Goal: Information Seeking & Learning: Find specific fact

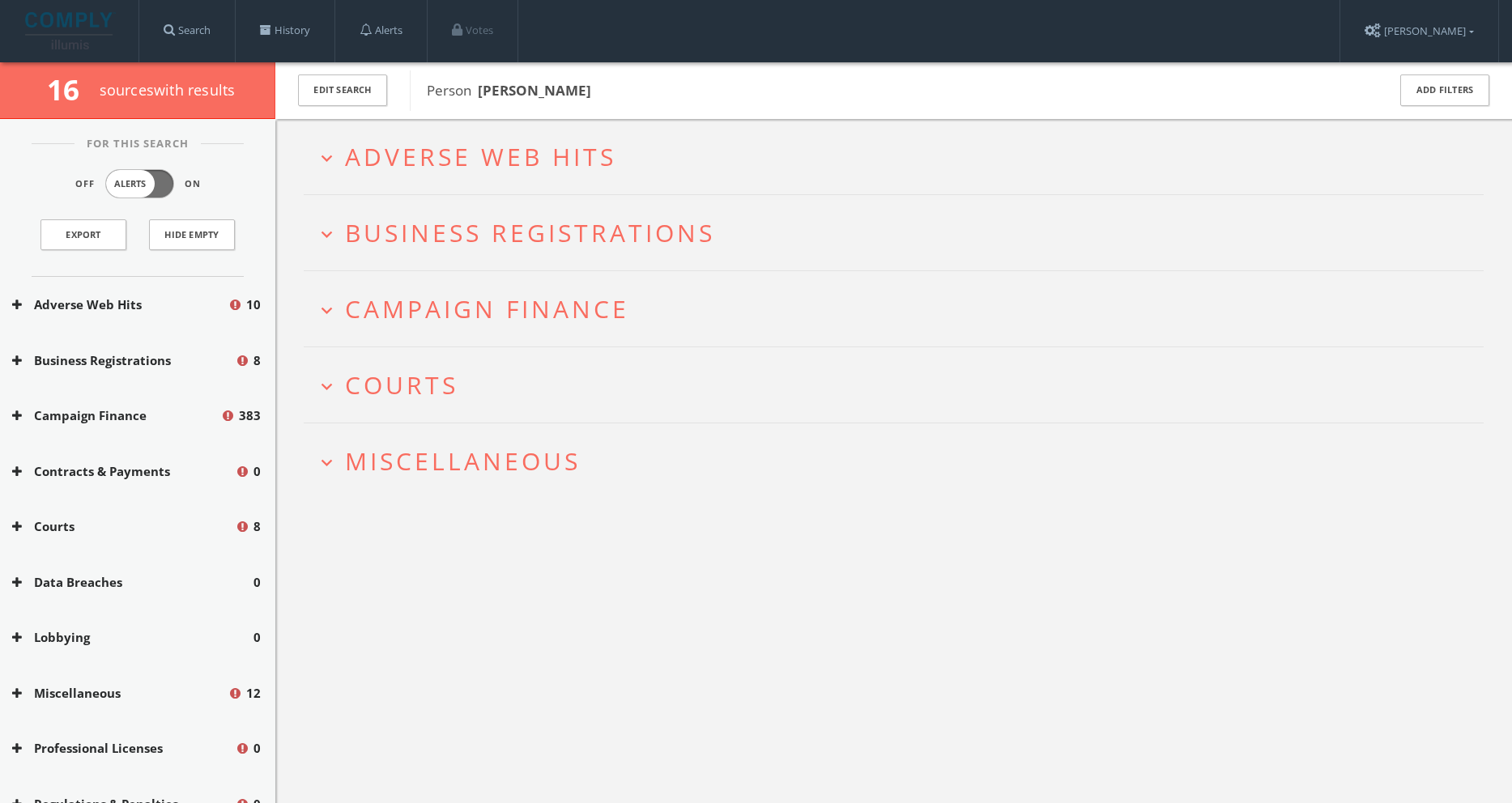
click at [620, 84] on span "Person [PERSON_NAME]" at bounding box center [896, 91] width 939 height 21
drag, startPoint x: 563, startPoint y: 91, endPoint x: 555, endPoint y: 91, distance: 8.0
click at [555, 91] on span "Person [PERSON_NAME]" at bounding box center [896, 91] width 939 height 21
drag, startPoint x: 809, startPoint y: 91, endPoint x: 698, endPoint y: 84, distance: 111.2
click at [803, 91] on span "Person [PERSON_NAME]" at bounding box center [896, 91] width 939 height 21
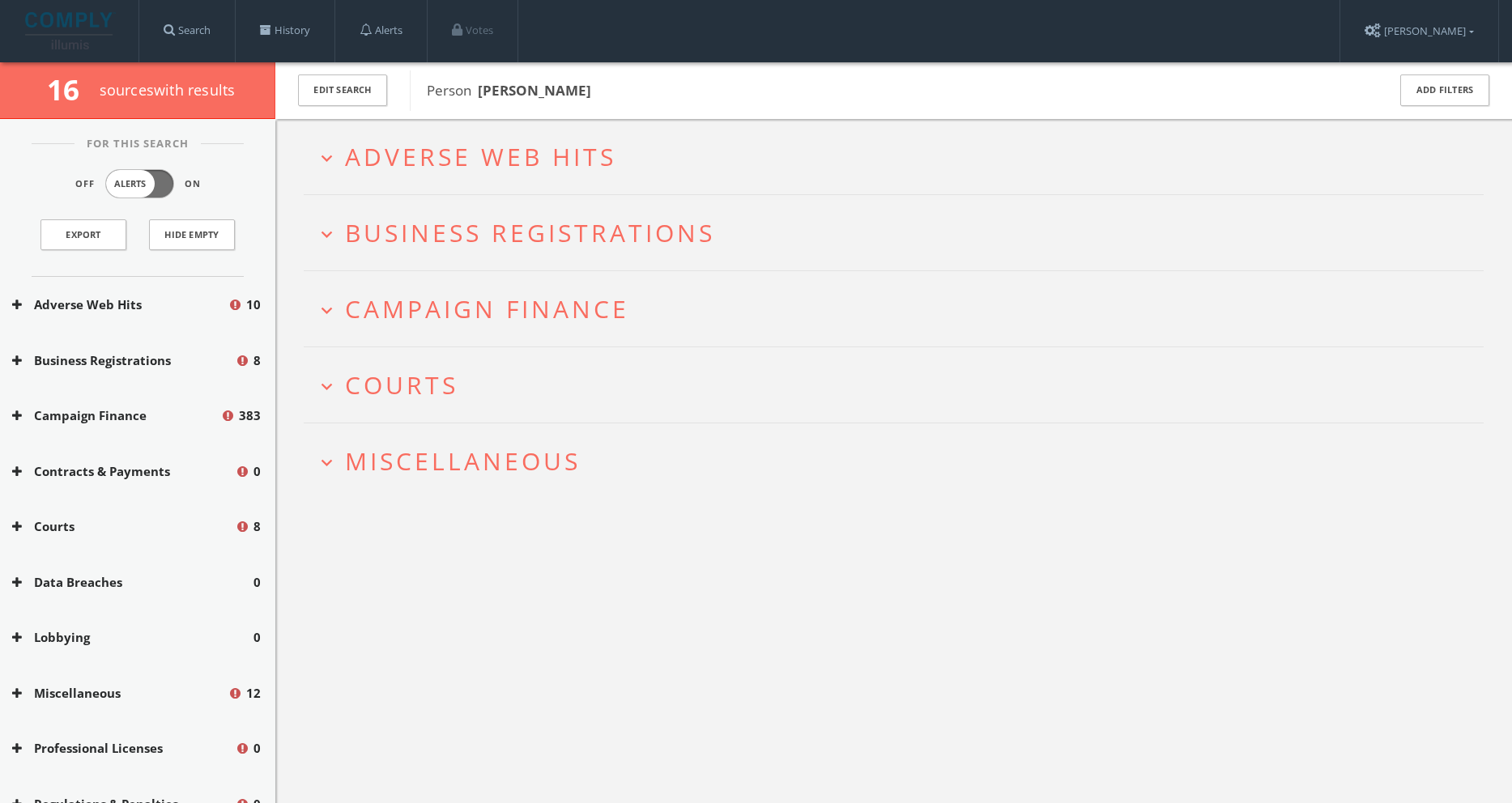
click at [556, 90] on span "Person [PERSON_NAME]" at bounding box center [896, 91] width 939 height 21
drag, startPoint x: 553, startPoint y: 89, endPoint x: 445, endPoint y: 91, distance: 108.0
click at [445, 91] on span "Person [PERSON_NAME]" at bounding box center [509, 90] width 164 height 19
drag, startPoint x: 264, startPoint y: 31, endPoint x: 277, endPoint y: 37, distance: 14.3
click at [265, 30] on span at bounding box center [266, 29] width 12 height 12
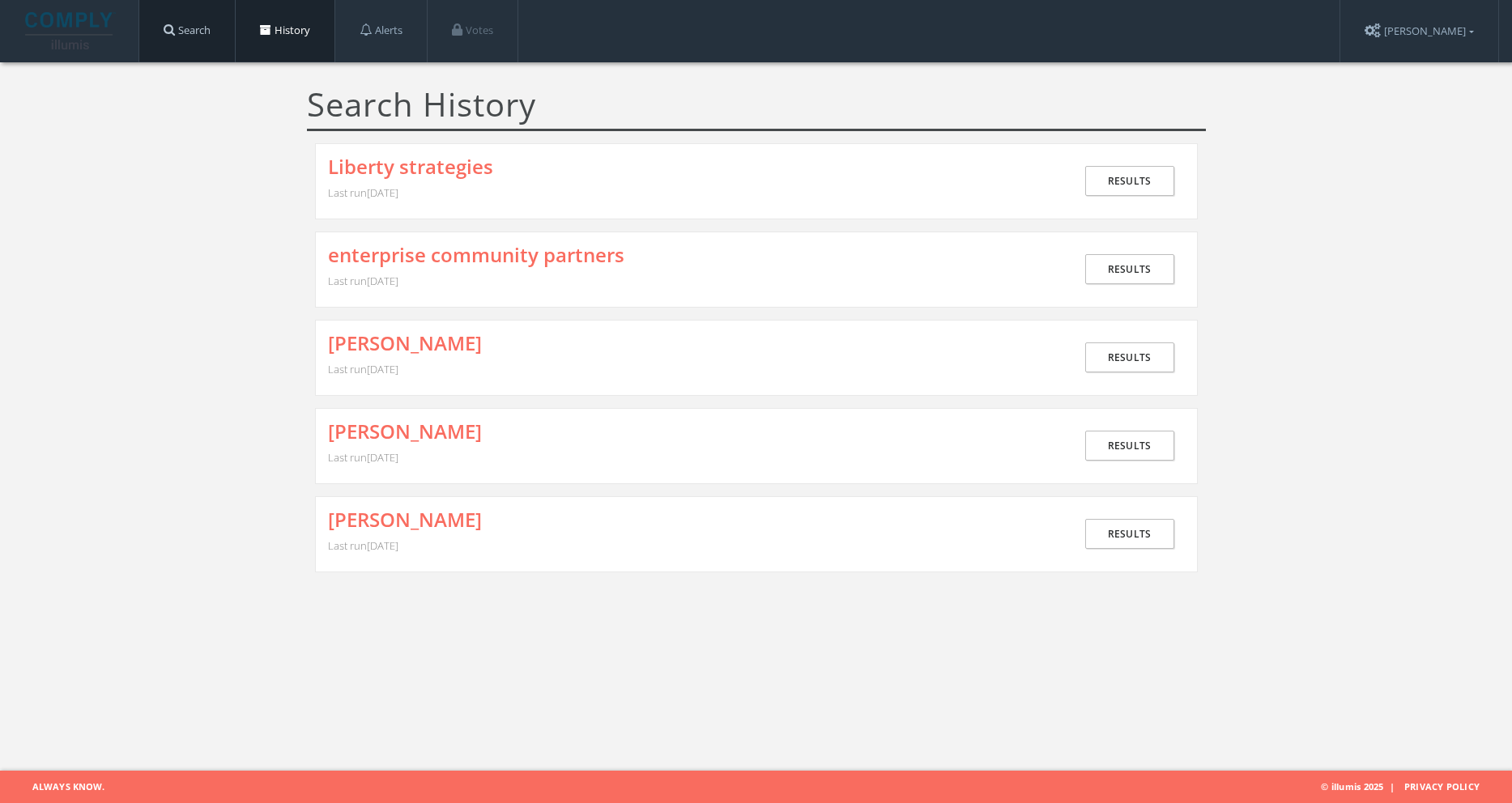
click at [155, 20] on link "Search" at bounding box center [186, 30] width 95 height 61
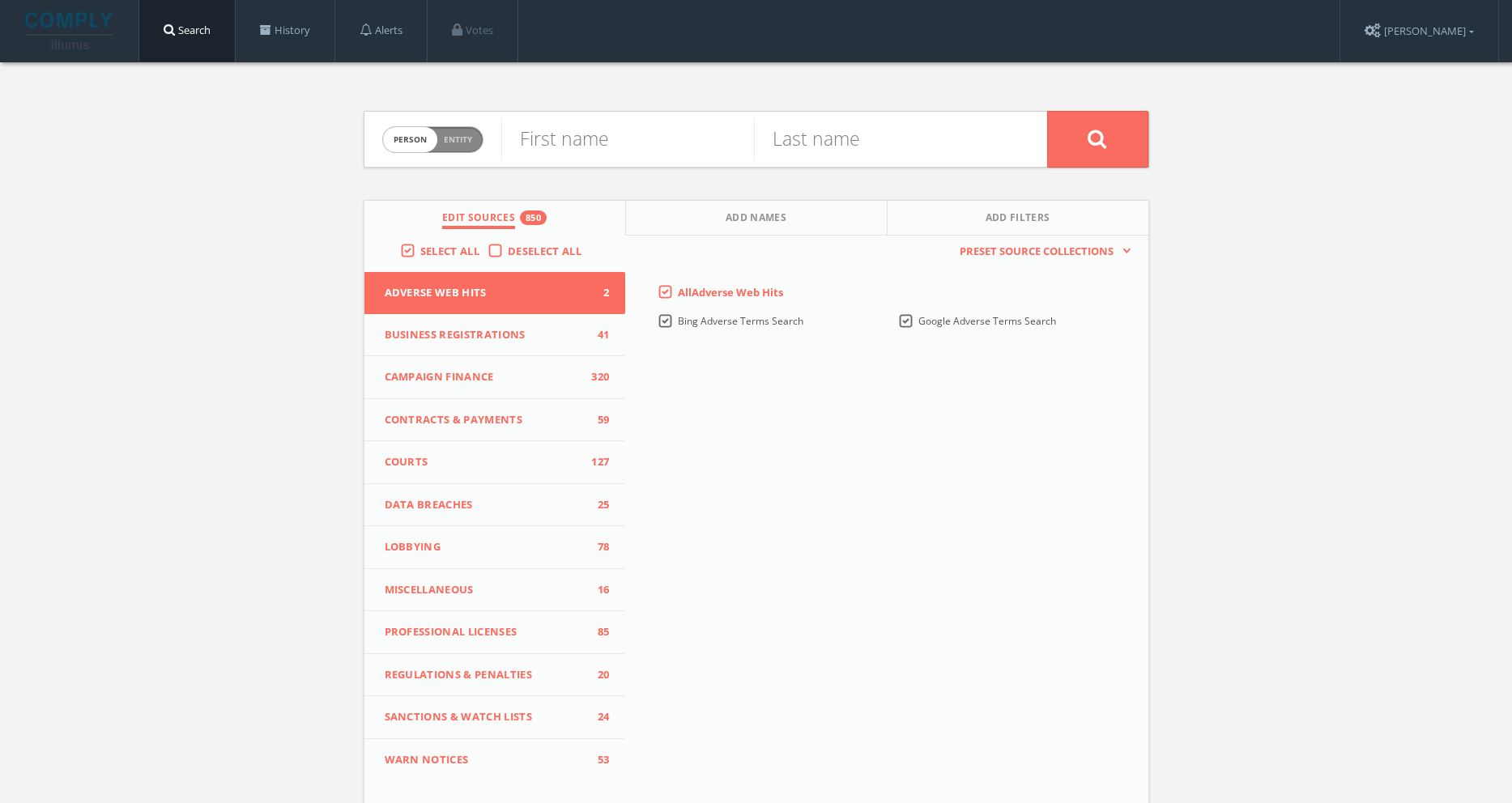
click at [447, 135] on span "Entity" at bounding box center [458, 140] width 29 height 12
checkbox input "true"
click at [554, 143] on input "text" at bounding box center [774, 139] width 546 height 42
type input "liberty opinion research"
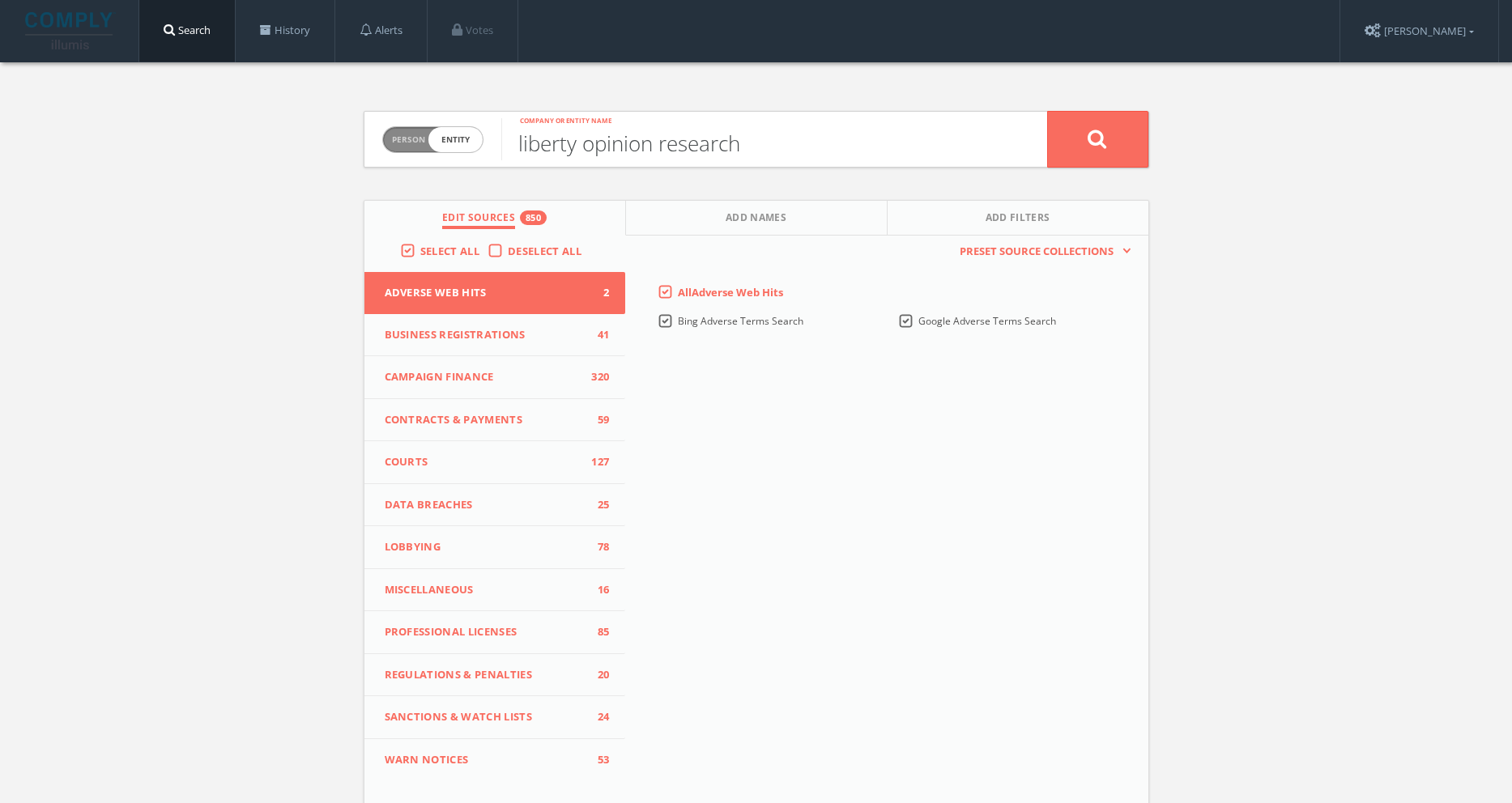
click at [1097, 138] on button at bounding box center [1097, 139] width 102 height 57
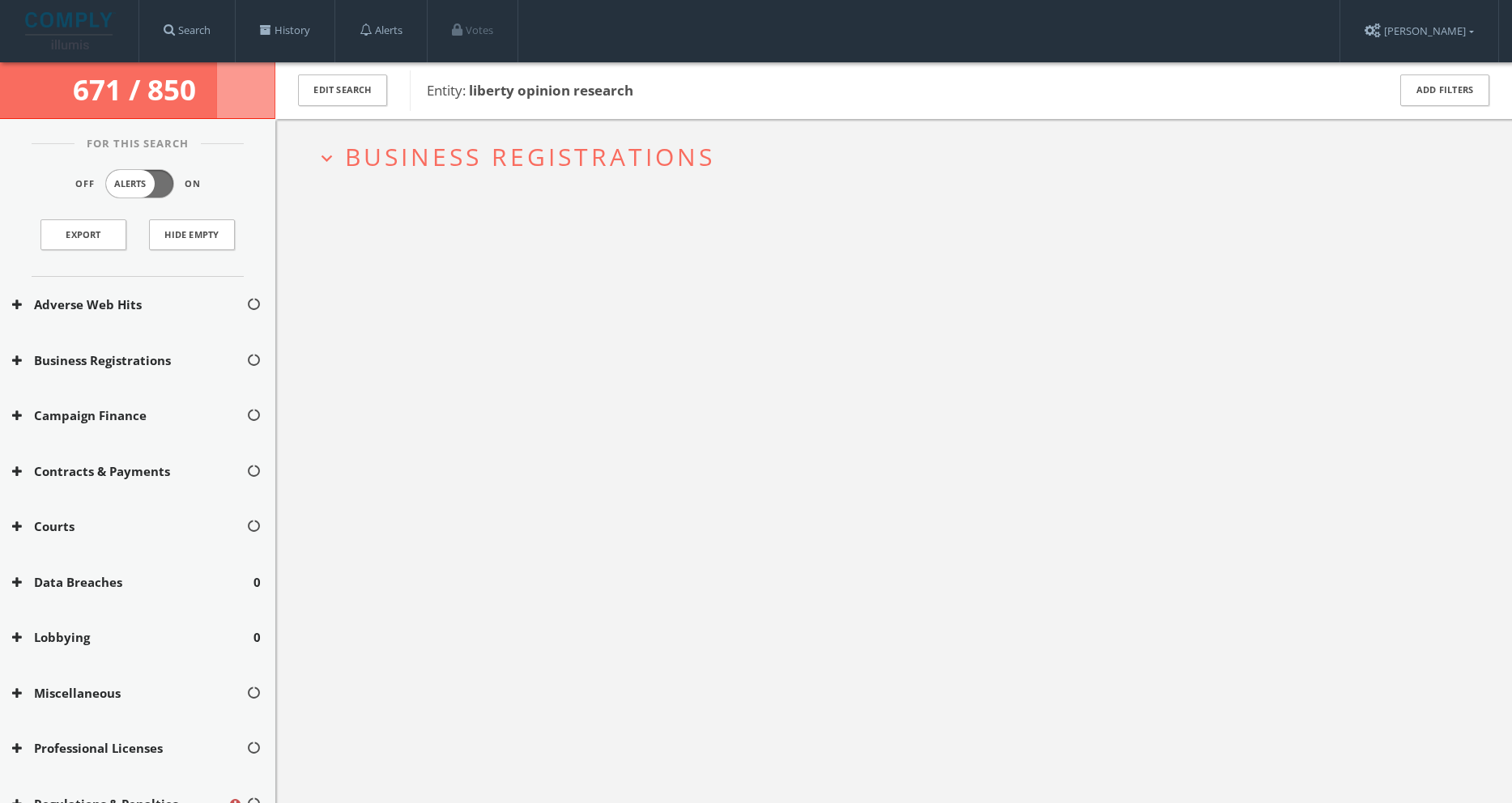
click at [325, 155] on icon "expand_more" at bounding box center [326, 158] width 22 height 22
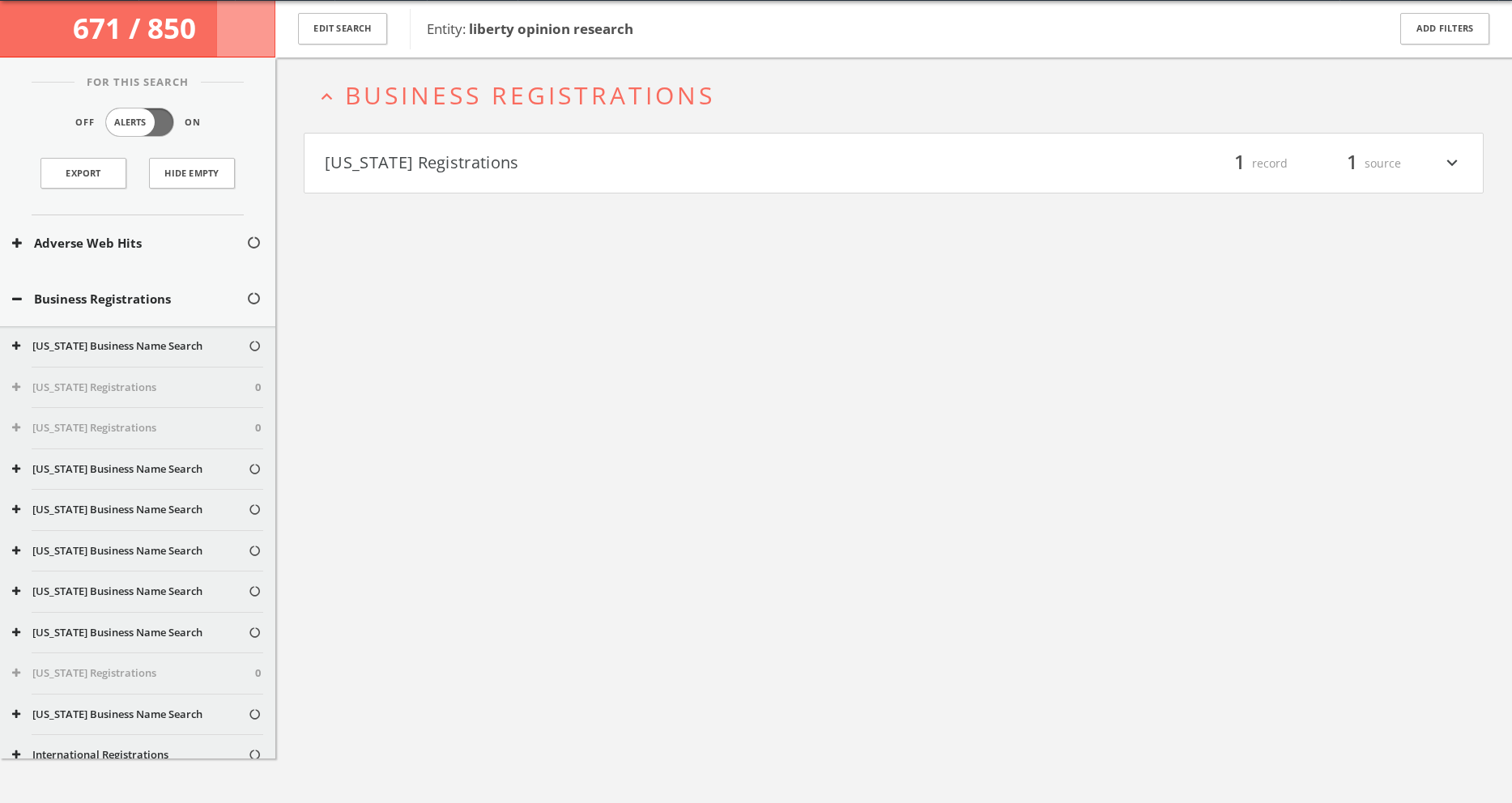
click at [374, 168] on button "[US_STATE] Registrations" at bounding box center [609, 163] width 569 height 28
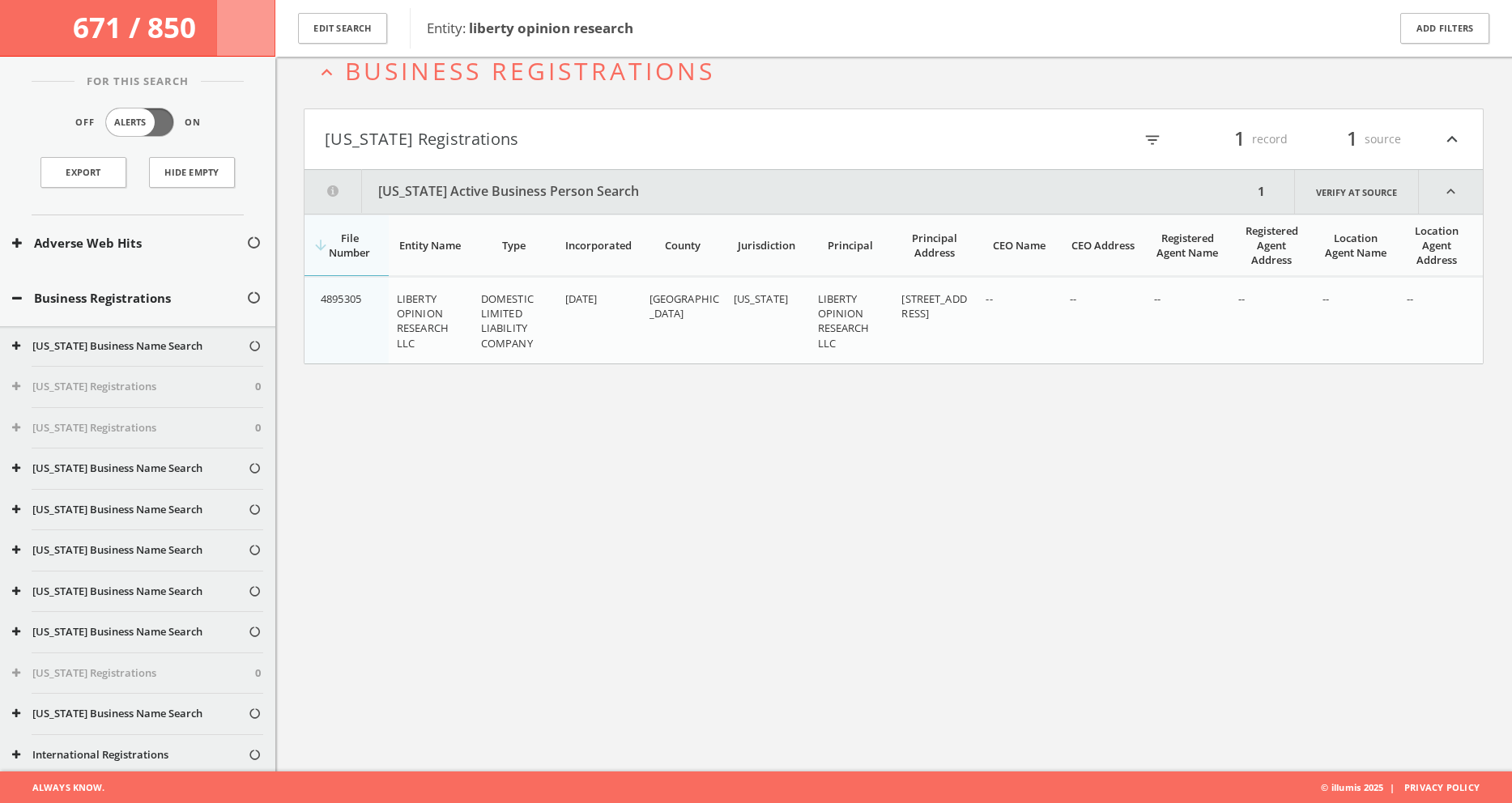
scroll to position [92, 0]
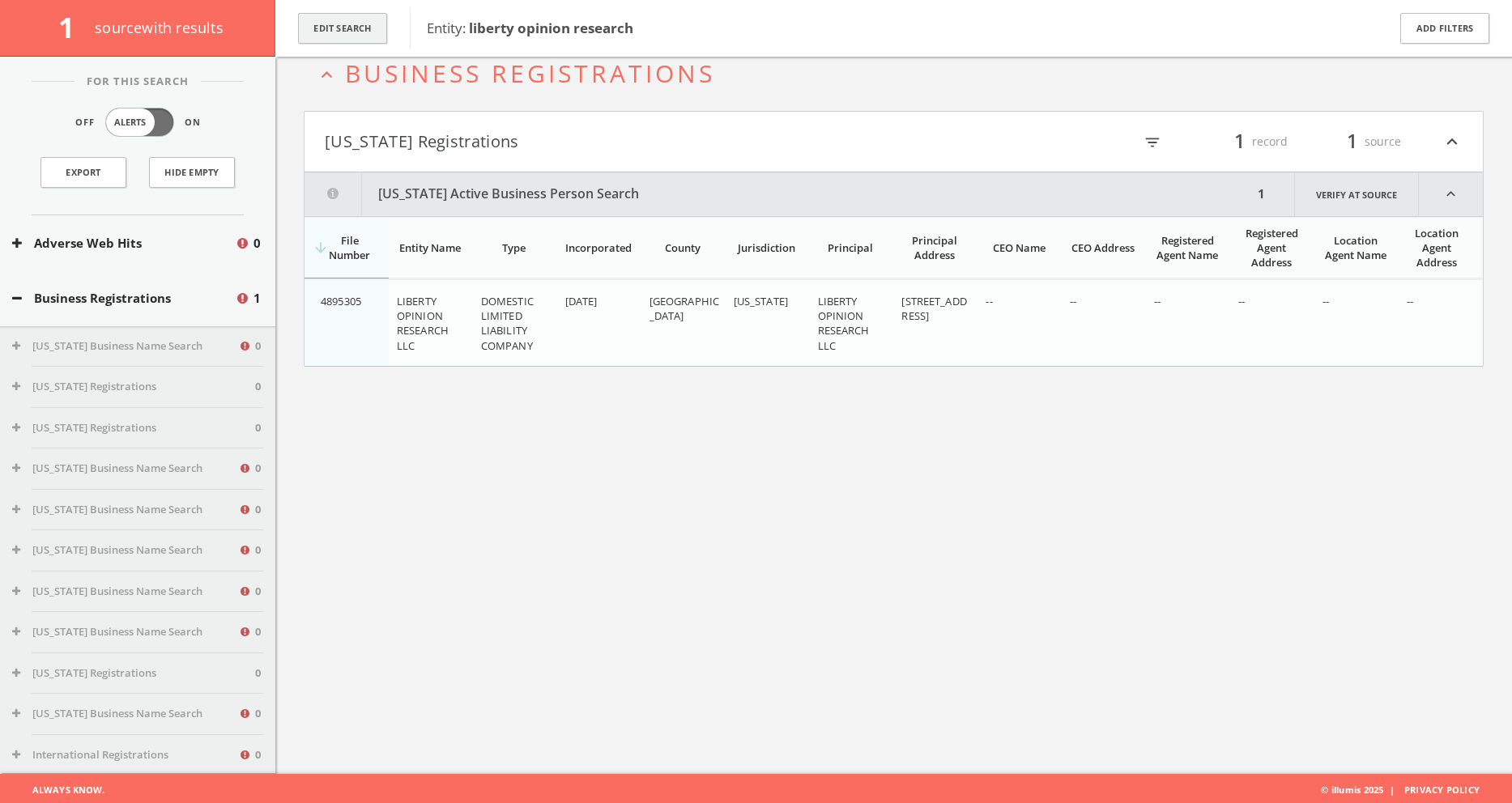
click at [363, 28] on button "Edit Search" at bounding box center [342, 29] width 89 height 31
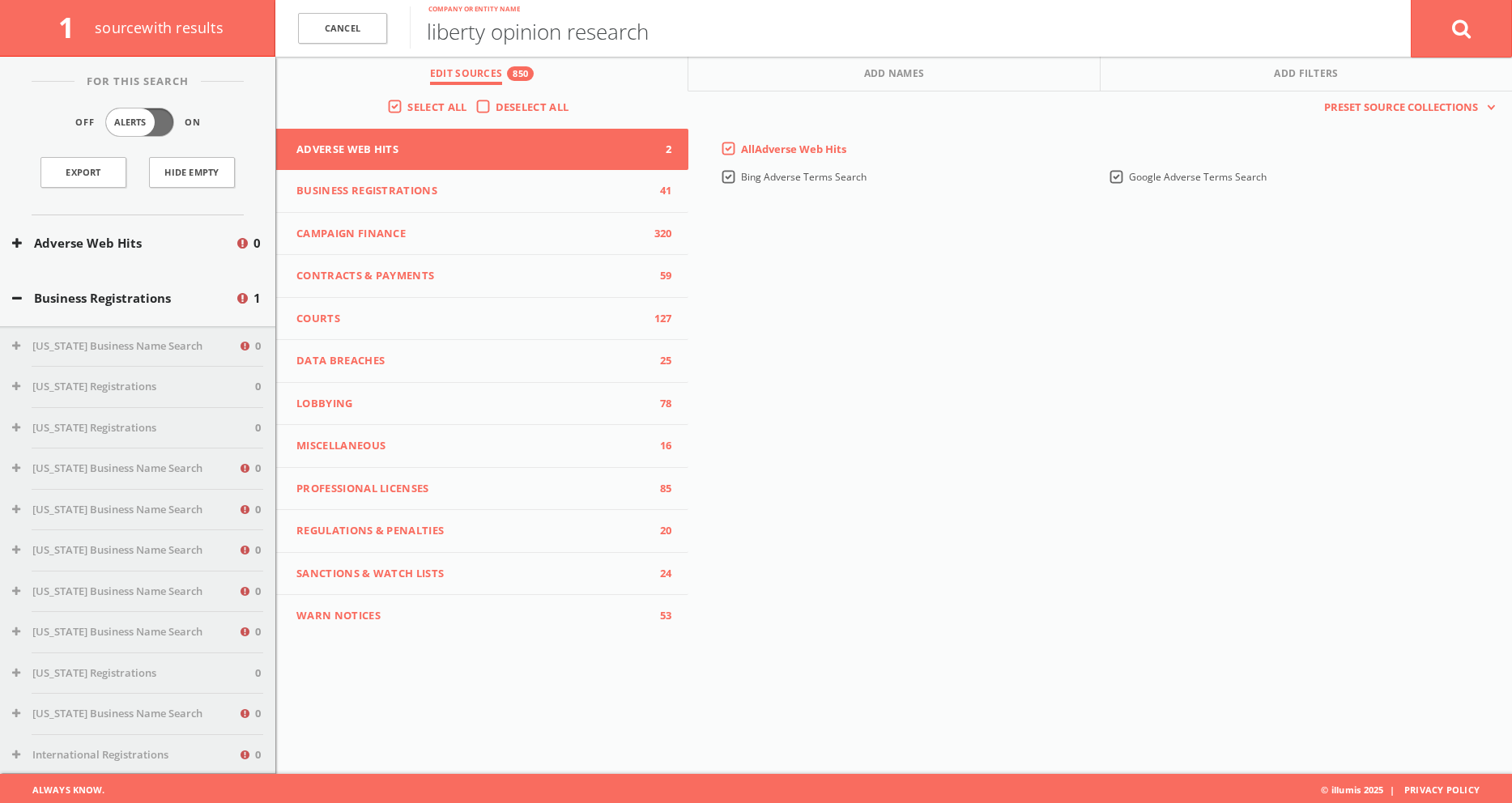
drag, startPoint x: 564, startPoint y: 34, endPoint x: 798, endPoint y: 31, distance: 234.0
click at [798, 31] on input "liberty opinion research" at bounding box center [910, 27] width 1001 height 42
type input "liberty opinion"
click at [1460, 29] on button at bounding box center [1461, 28] width 102 height 58
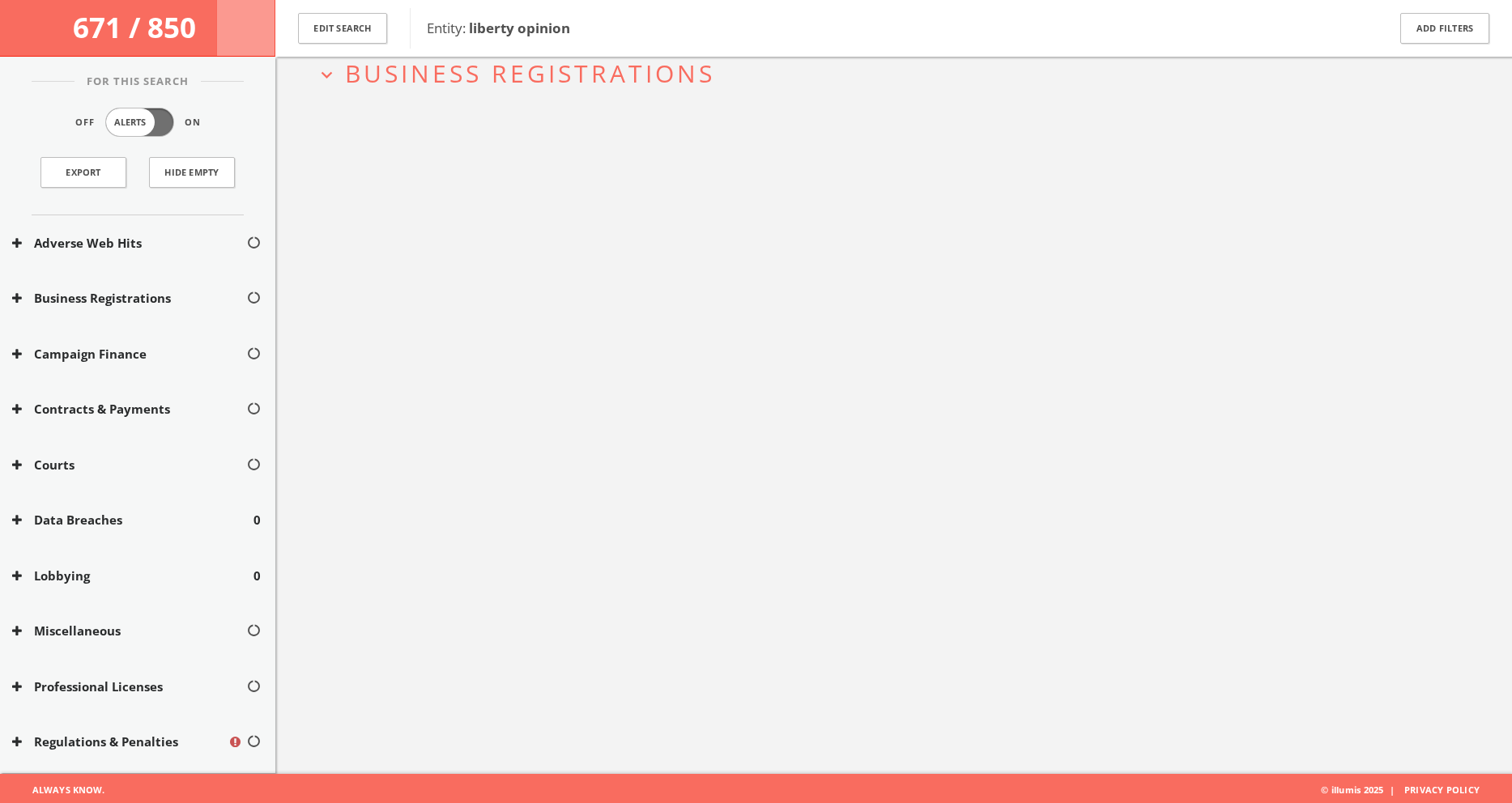
click at [467, 70] on span "Business Registrations" at bounding box center [530, 73] width 370 height 33
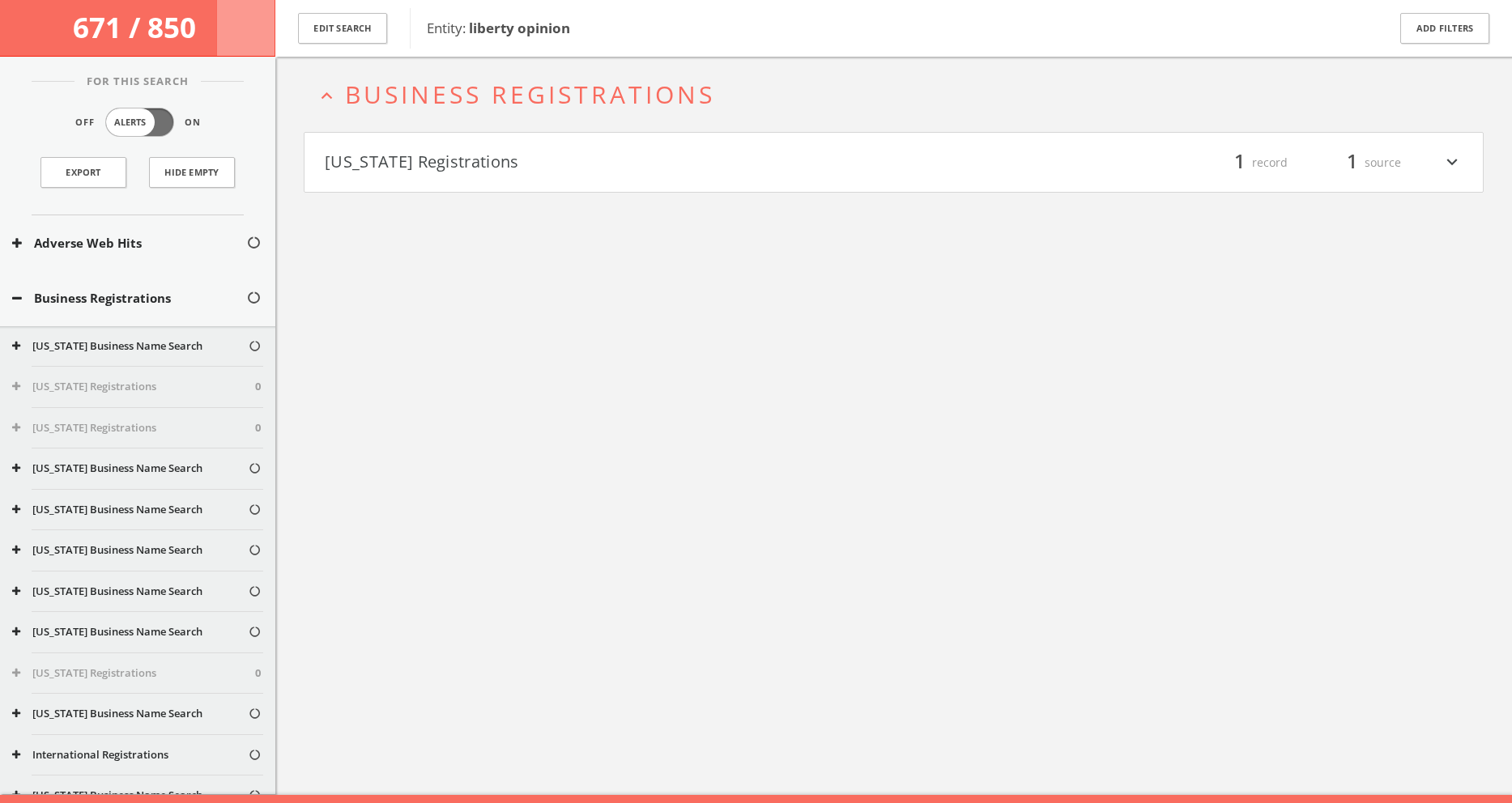
click at [472, 141] on h4 "[US_STATE] Registrations filter_list 1 record 1 source expand_more" at bounding box center [892, 162] width 1178 height 60
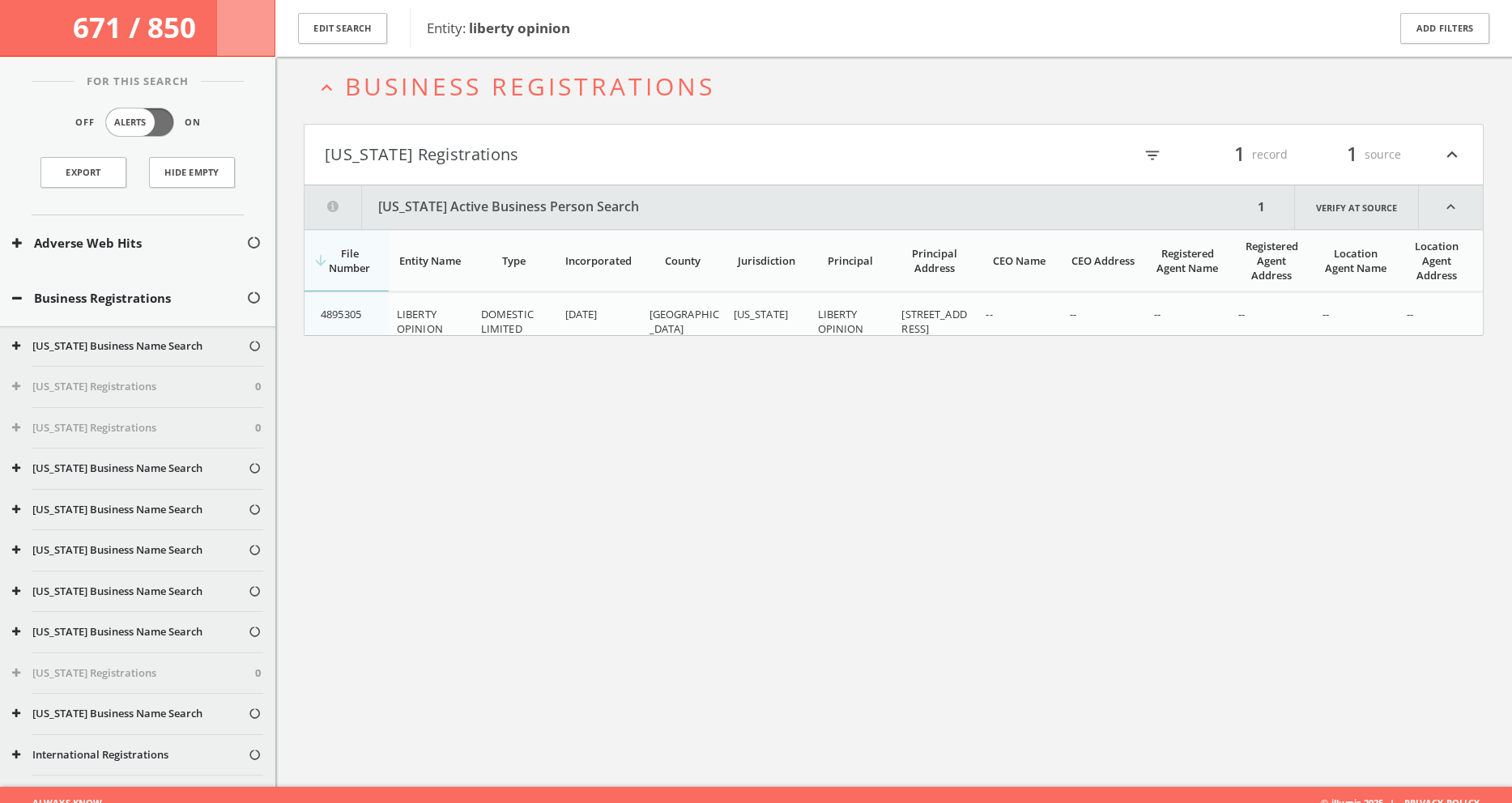
scroll to position [94, 0]
